Goal: Obtain resource: Obtain resource

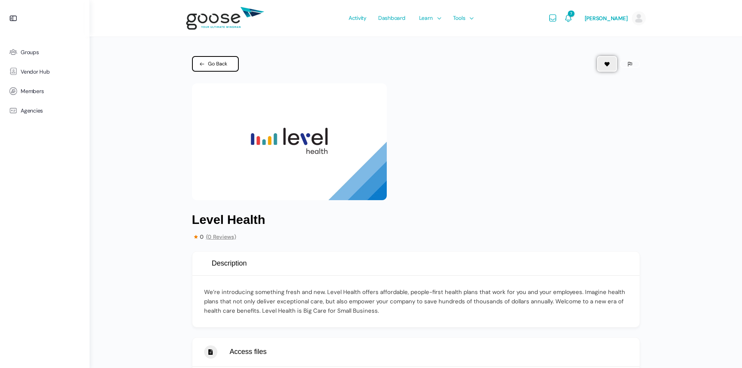
click at [229, 57] on link "Go Back" at bounding box center [215, 64] width 47 height 16
click at [564, 20] on icon "Notifications" at bounding box center [568, 18] width 9 height 9
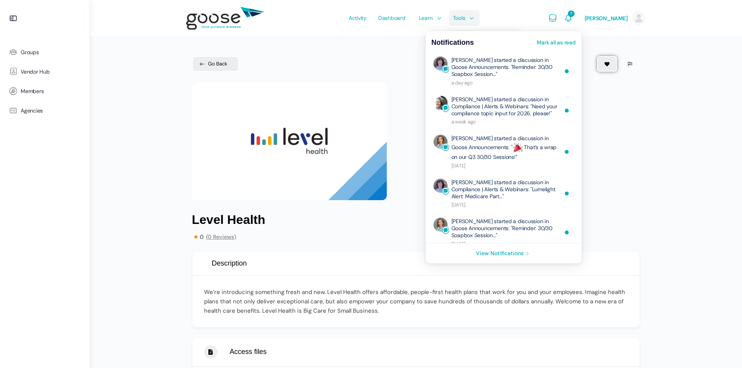
click at [466, 17] on li "Tools Goose Orientation Resource Library 30/30 Sessions DIY Marketing Content C…" at bounding box center [461, 18] width 33 height 37
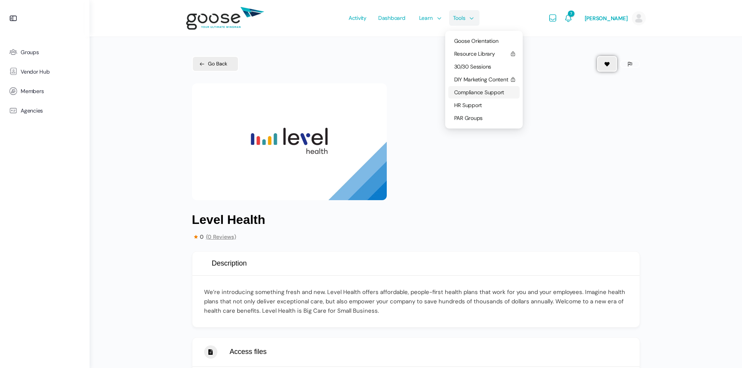
click at [470, 91] on span "Compliance Support" at bounding box center [479, 92] width 50 height 7
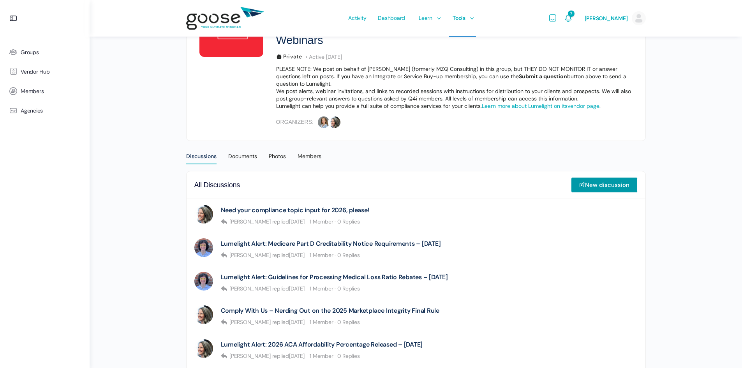
scroll to position [156, 0]
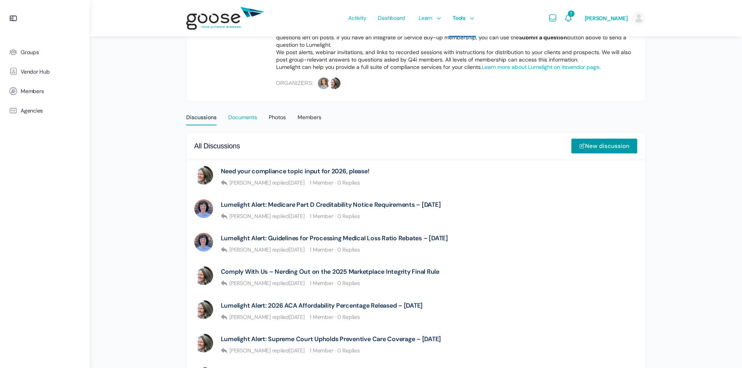
click at [243, 114] on div "Documents" at bounding box center [242, 120] width 29 height 12
